Goal: Information Seeking & Learning: Check status

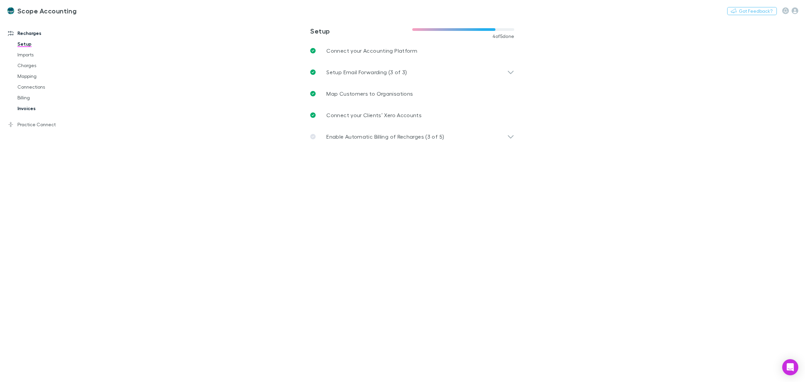
click at [27, 108] on link "Invoices" at bounding box center [53, 108] width 84 height 11
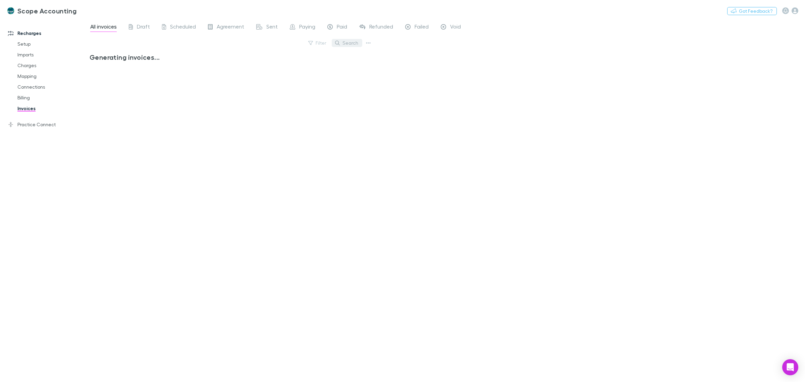
click at [346, 41] on button "Search" at bounding box center [347, 43] width 31 height 8
type input "********"
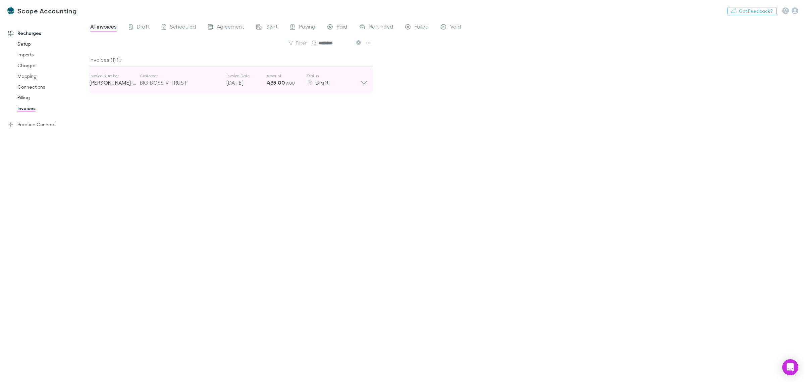
click at [364, 82] on icon at bounding box center [363, 79] width 7 height 13
